Goal: Task Accomplishment & Management: Manage account settings

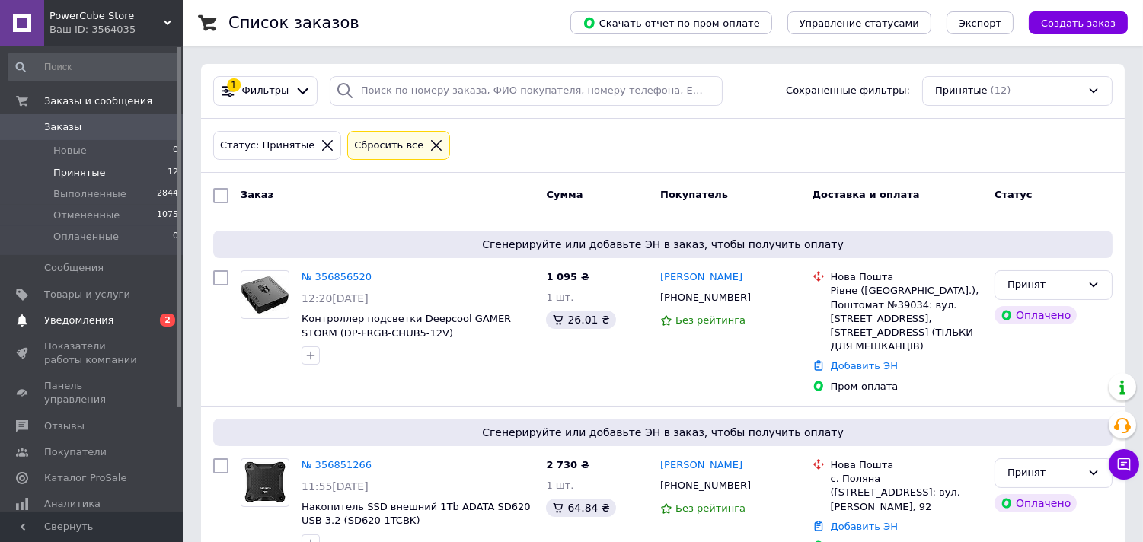
click at [89, 323] on span "Уведомления" at bounding box center [78, 321] width 69 height 14
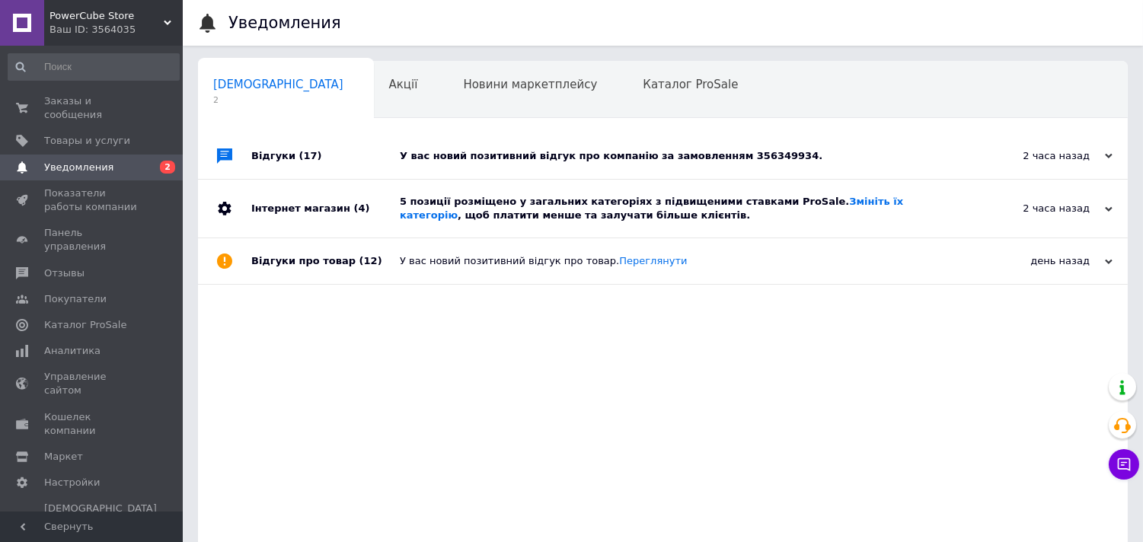
click at [826, 146] on div "У вас новий позитивний відгук про компанію за замовленням 356349934." at bounding box center [680, 156] width 561 height 46
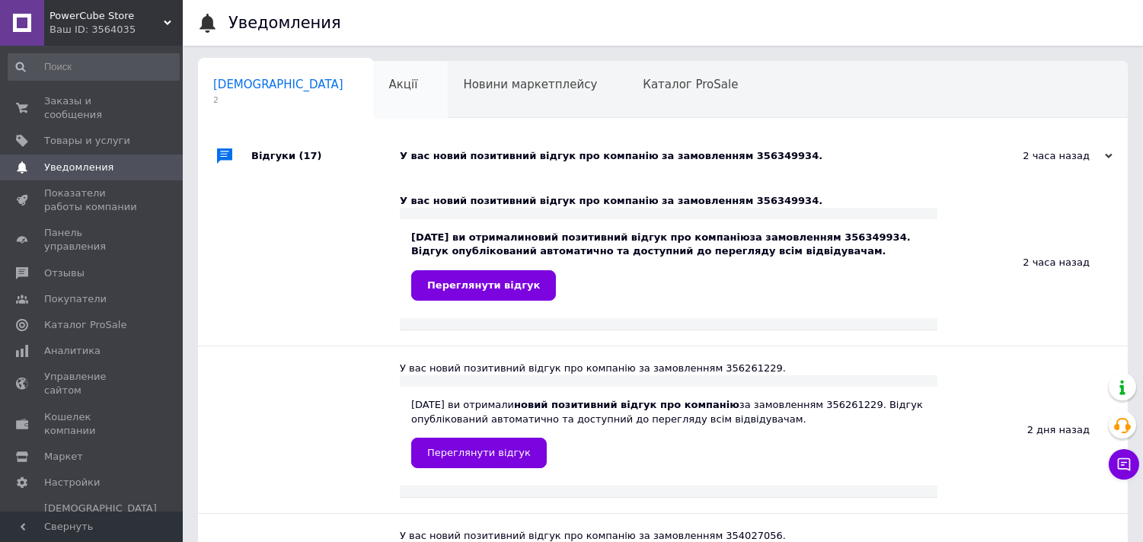
click at [374, 118] on div "Акції 0" at bounding box center [411, 91] width 75 height 58
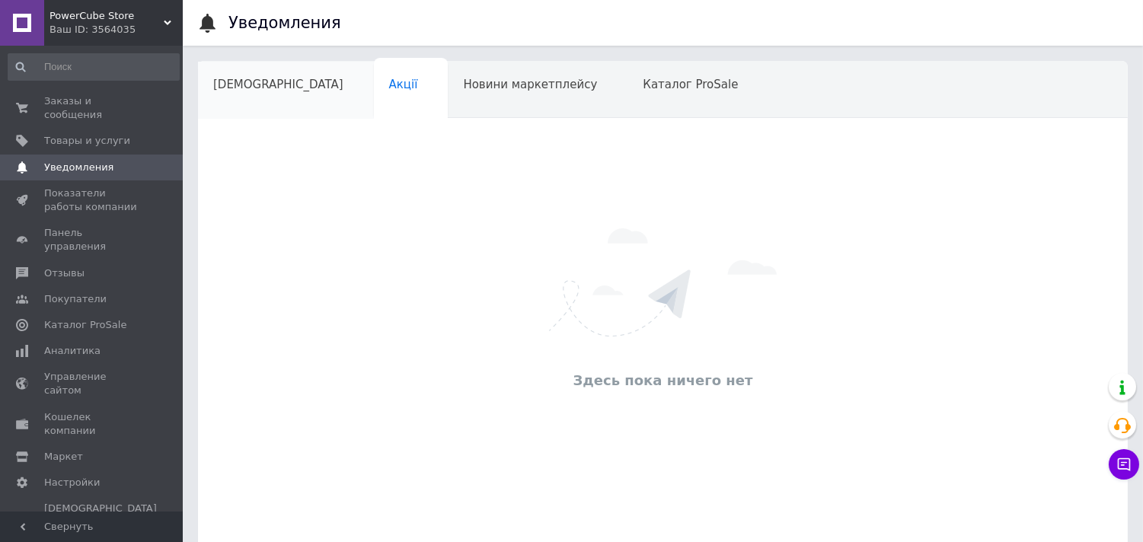
click at [279, 110] on div "[DEMOGRAPHIC_DATA]" at bounding box center [286, 91] width 176 height 58
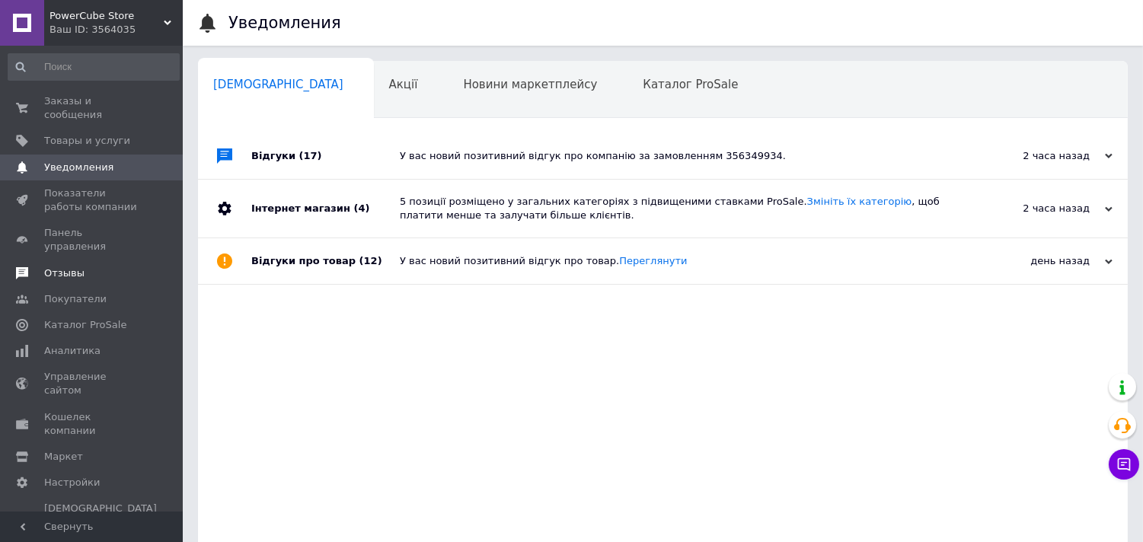
click at [61, 267] on span "Отзывы" at bounding box center [64, 274] width 40 height 14
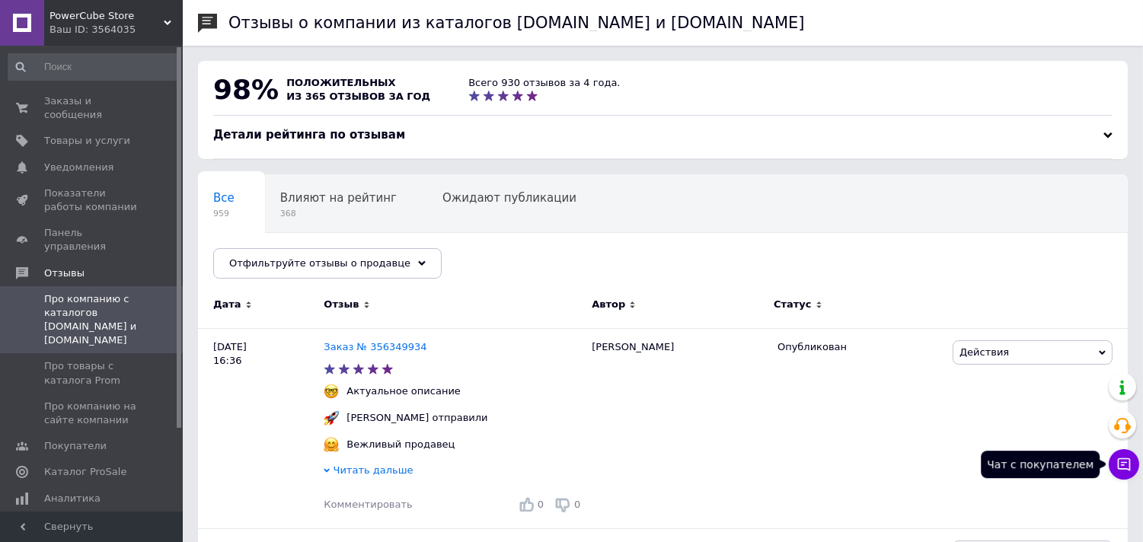
click at [1139, 462] on button "Чат с покупателем" at bounding box center [1124, 464] width 30 height 30
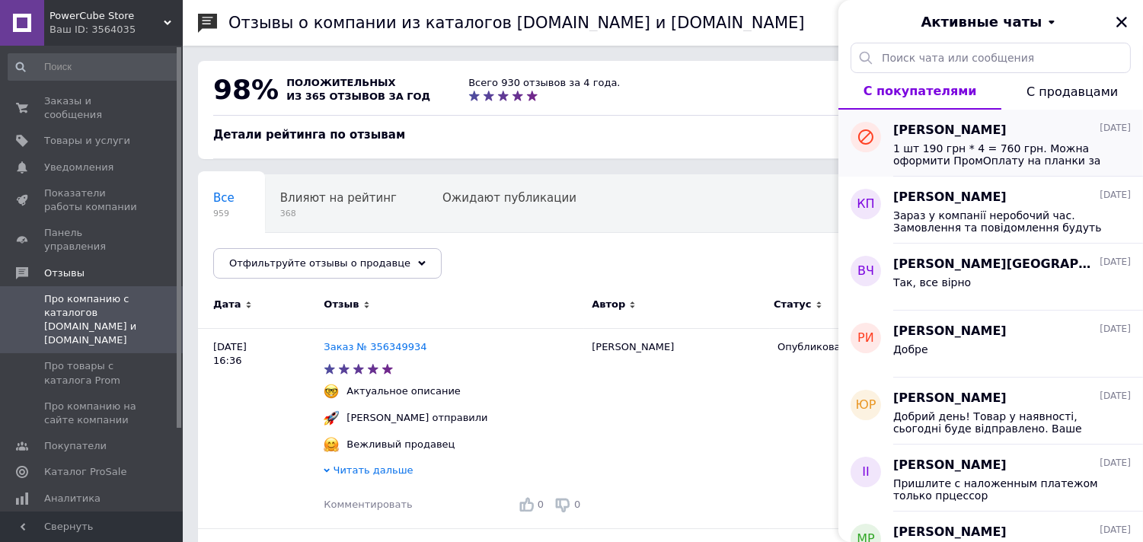
click at [963, 140] on div "1 шт 190 грн * 4 = 760 грн. Можна оформити ПромОплату на планки за посиланням в…" at bounding box center [1012, 152] width 238 height 27
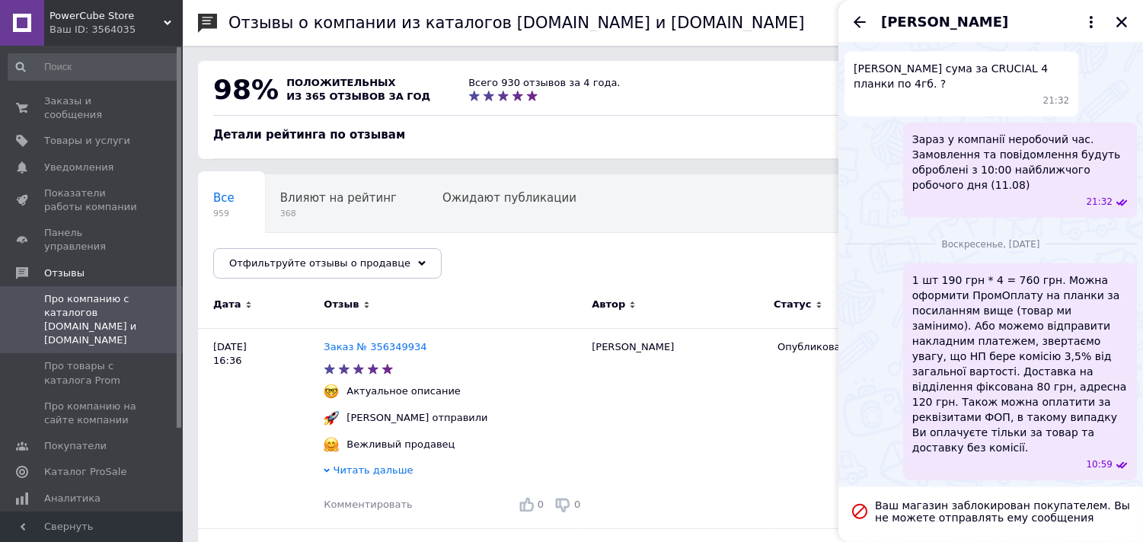
scroll to position [2812, 0]
click at [861, 21] on icon "Назад" at bounding box center [860, 21] width 12 height 11
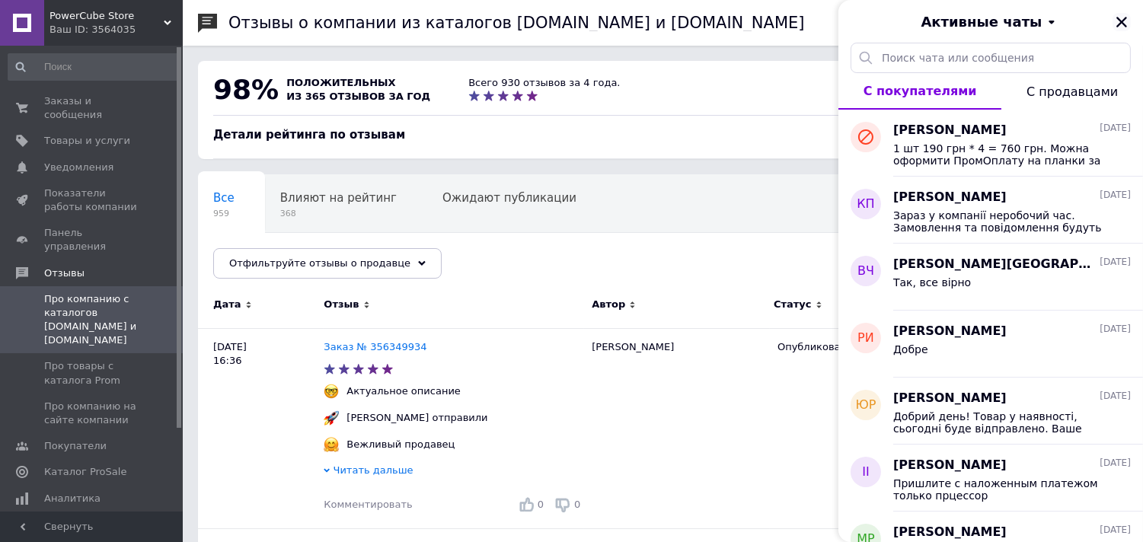
click at [1126, 15] on icon "Закрыть" at bounding box center [1122, 22] width 14 height 14
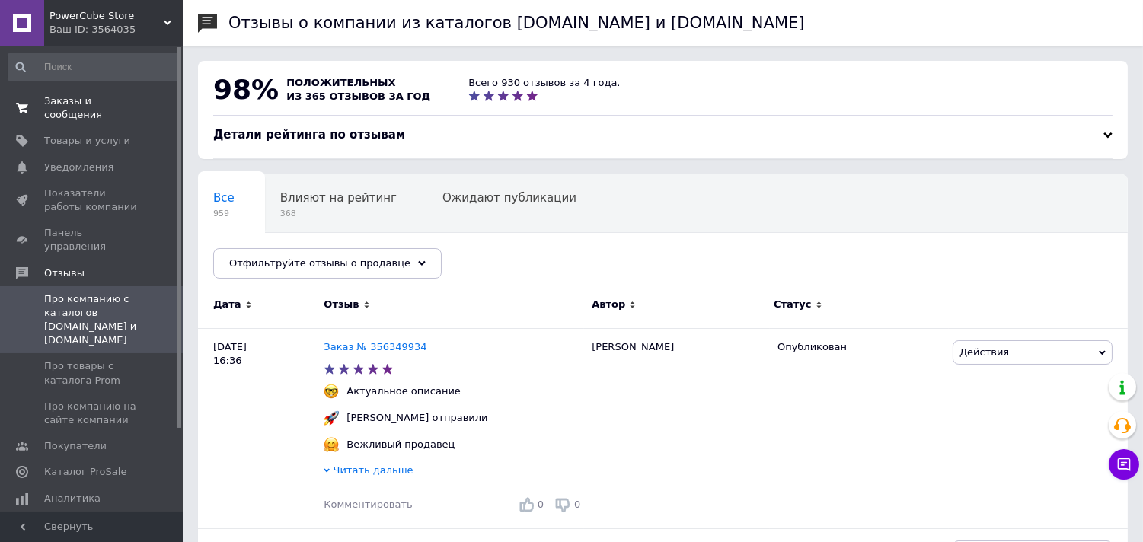
click at [78, 103] on span "Заказы и сообщения" at bounding box center [92, 107] width 97 height 27
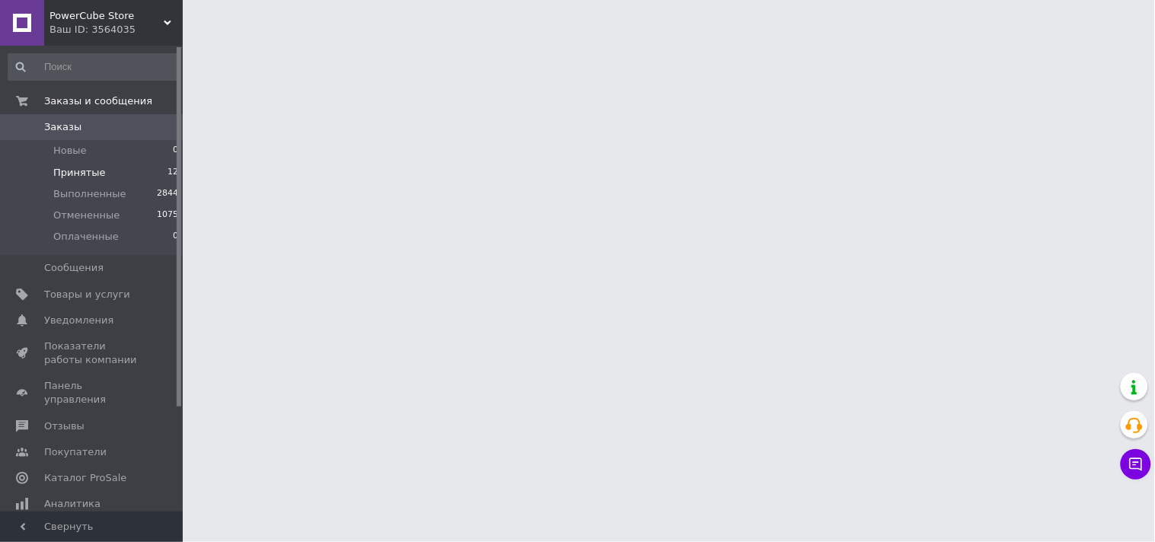
click at [79, 176] on span "Принятые" at bounding box center [79, 173] width 53 height 14
